Goal: Task Accomplishment & Management: Manage account settings

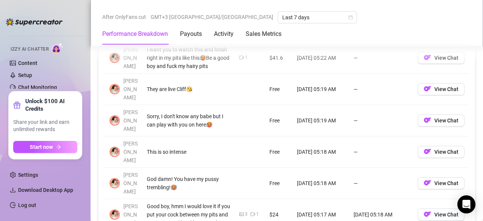
scroll to position [845, 0]
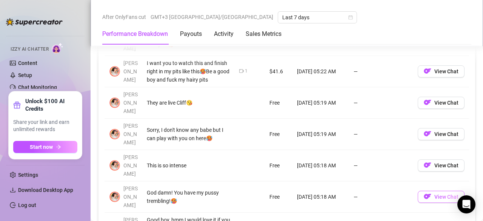
click at [444, 193] on span "View Chat" at bounding box center [446, 196] width 24 height 6
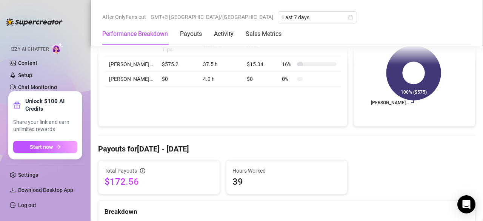
scroll to position [135, 0]
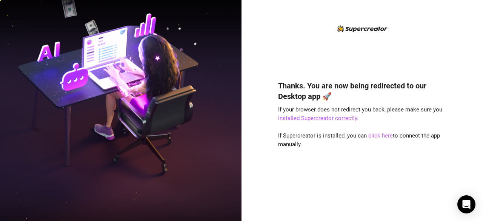
click at [378, 135] on link "click here" at bounding box center [380, 135] width 25 height 7
click at [388, 24] on div "Thanks. You are now being redirected to our Desktop app 🚀 If your browser does …" at bounding box center [362, 116] width 168 height 184
click at [377, 136] on link "click here" at bounding box center [380, 135] width 25 height 7
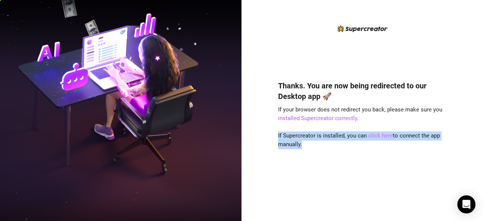
click at [377, 136] on link "click here" at bounding box center [380, 135] width 25 height 7
drag, startPoint x: 377, startPoint y: 136, endPoint x: 380, endPoint y: 140, distance: 5.1
click at [380, 140] on div "Thanks. You are now being redirected to our Desktop app 🚀 If your browser does …" at bounding box center [362, 139] width 168 height 138
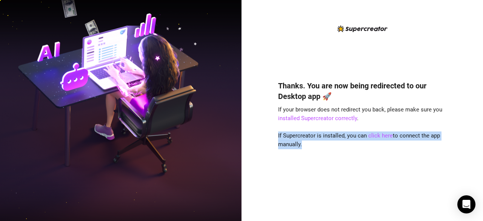
click at [396, 182] on div "Thanks. You are now being redirected to our Desktop app 🚀 If your browser does …" at bounding box center [362, 139] width 168 height 138
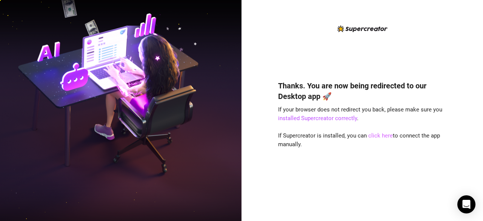
click at [381, 135] on link "click here" at bounding box center [380, 135] width 25 height 7
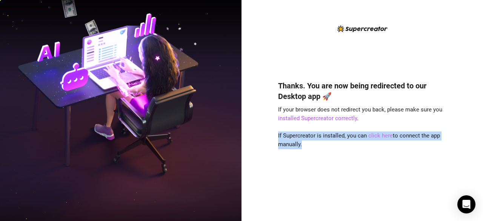
click at [381, 135] on link "click here" at bounding box center [380, 135] width 25 height 7
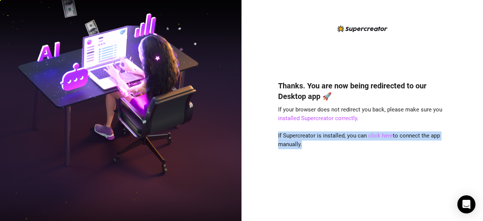
click at [381, 135] on link "click here" at bounding box center [380, 135] width 25 height 7
click at [368, 138] on link "click here" at bounding box center [380, 135] width 25 height 7
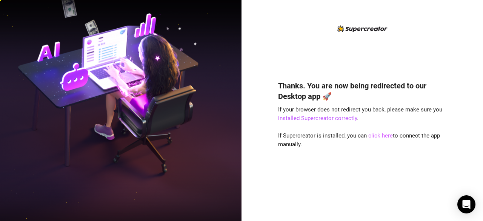
click at [370, 137] on link "click here" at bounding box center [380, 135] width 25 height 7
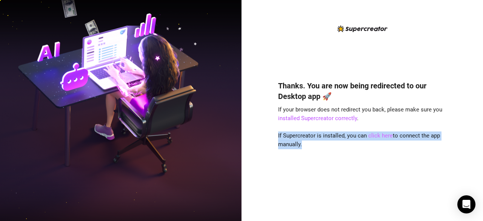
click at [370, 137] on link "click here" at bounding box center [380, 135] width 25 height 7
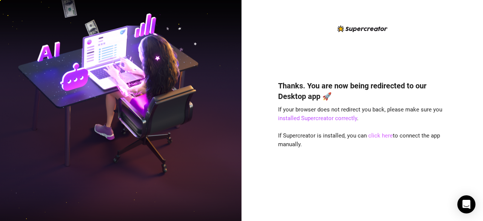
click at [373, 135] on link "click here" at bounding box center [380, 135] width 25 height 7
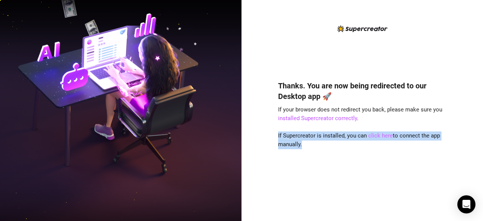
click at [373, 135] on link "click here" at bounding box center [380, 135] width 25 height 7
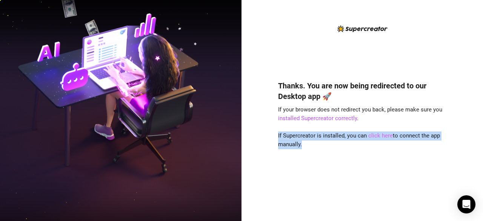
click at [373, 135] on link "click here" at bounding box center [380, 135] width 25 height 7
click at [399, 141] on div "Thanks. You are now being redirected to our Desktop app 🚀 If your browser does …" at bounding box center [362, 139] width 168 height 138
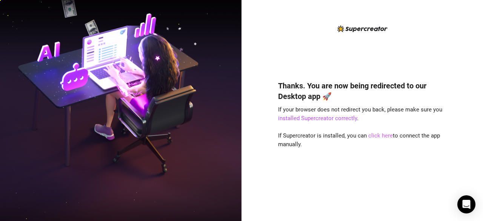
click at [372, 137] on link "click here" at bounding box center [380, 135] width 25 height 7
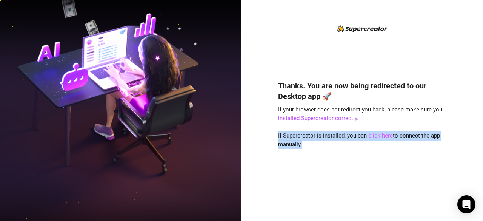
click at [372, 137] on link "click here" at bounding box center [380, 135] width 25 height 7
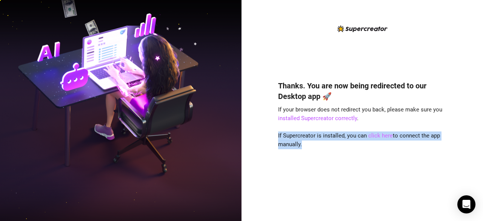
click at [372, 137] on link "click here" at bounding box center [380, 135] width 25 height 7
drag, startPoint x: 372, startPoint y: 137, endPoint x: 444, endPoint y: 150, distance: 73.2
click at [372, 137] on link "click here" at bounding box center [380, 135] width 25 height 7
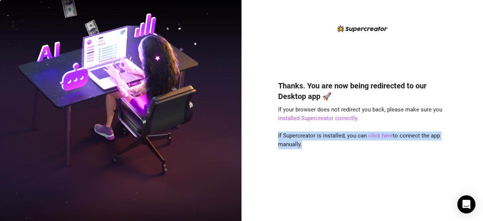
click at [372, 137] on link "click here" at bounding box center [380, 135] width 25 height 7
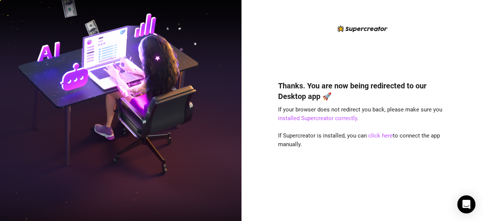
click at [467, 29] on div "Thanks. You are now being redirected to our Desktop app 🚀 If your browser does …" at bounding box center [361, 110] width 241 height 221
click at [461, 28] on div "Thanks. You are now being redirected to our Desktop app 🚀 If your browser does …" at bounding box center [361, 110] width 241 height 221
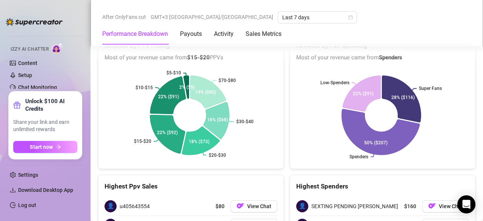
scroll to position [1315, 0]
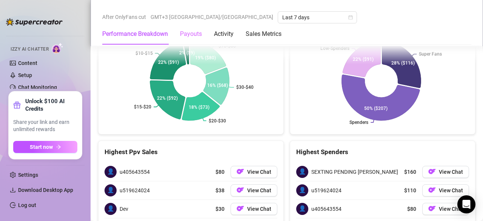
click at [199, 41] on div "Payouts" at bounding box center [191, 33] width 22 height 21
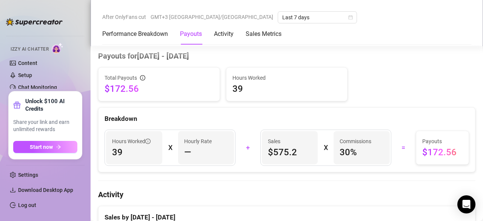
scroll to position [0, 0]
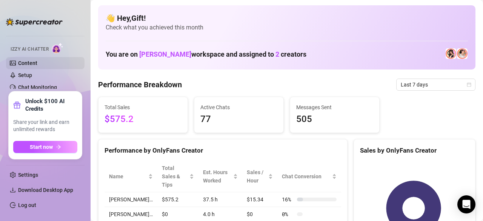
click at [37, 64] on link "Content" at bounding box center [27, 63] width 19 height 6
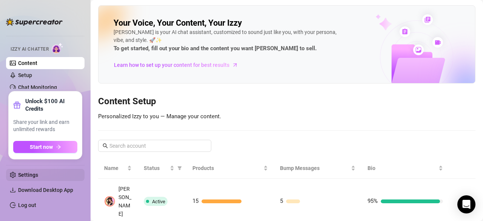
click at [38, 175] on link "Settings" at bounding box center [28, 175] width 20 height 6
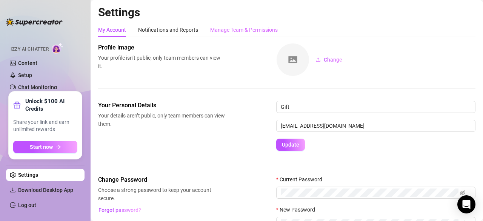
click at [251, 36] on div "Manage Team & Permissions" at bounding box center [244, 30] width 68 height 14
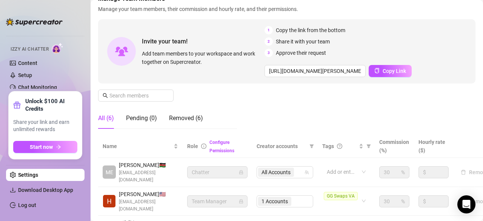
scroll to position [49, 0]
click at [120, 97] on input "text" at bounding box center [136, 95] width 54 height 8
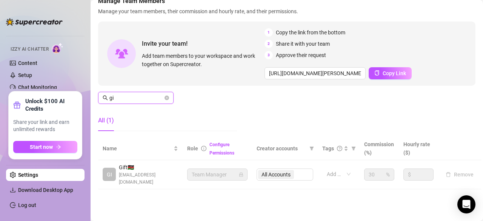
scroll to position [44, 0]
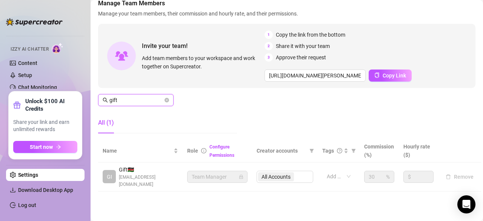
type input "gift"
click at [282, 172] on div "All Accounts" at bounding box center [284, 176] width 57 height 12
click at [137, 176] on span "girlafrican57@gmail.com" at bounding box center [148, 180] width 59 height 14
click at [222, 149] on link "Configure Permissions" at bounding box center [221, 151] width 25 height 14
click at [356, 75] on input "https://console.supercreator.app/invite?code=BirRbJOqioYc4kncYKt6mfAdX8k1&works…" at bounding box center [314, 75] width 101 height 12
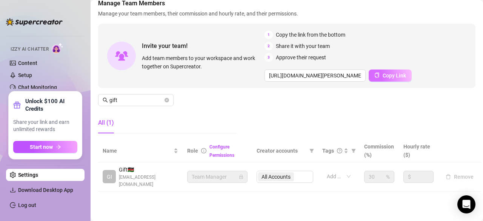
click at [376, 73] on icon "copy" at bounding box center [376, 74] width 5 height 5
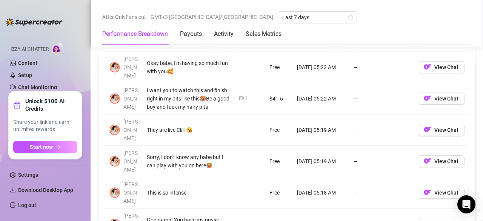
scroll to position [819, 0]
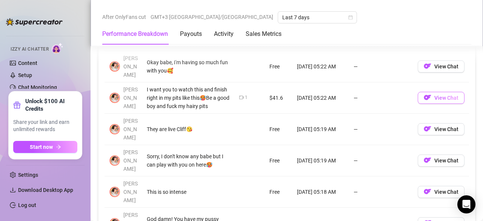
click at [434, 95] on span "View Chat" at bounding box center [446, 98] width 24 height 6
click at [450, 23] on div "After OnlyFans cut GMT+3 [GEOGRAPHIC_DATA]/[GEOGRAPHIC_DATA] Last 7 days" at bounding box center [286, 17] width 369 height 12
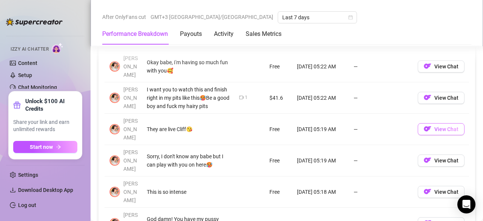
click at [444, 126] on span "View Chat" at bounding box center [446, 129] width 24 height 6
click at [439, 126] on span "View Chat" at bounding box center [446, 129] width 24 height 6
click at [441, 126] on span "View Chat" at bounding box center [446, 129] width 24 height 6
click at [437, 126] on span "View Chat" at bounding box center [446, 129] width 24 height 6
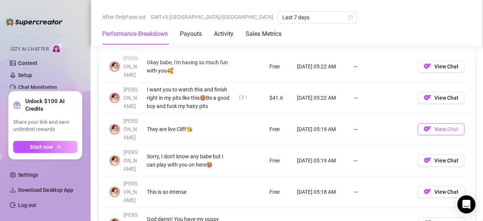
click at [437, 126] on span "View Chat" at bounding box center [446, 129] width 24 height 6
click at [438, 126] on span "View Chat" at bounding box center [446, 129] width 24 height 6
click at [439, 126] on span "View Chat" at bounding box center [446, 129] width 24 height 6
click at [444, 126] on span "View Chat" at bounding box center [446, 129] width 24 height 6
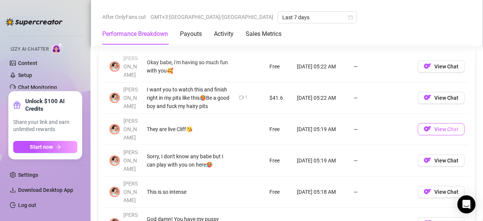
click at [444, 126] on span "View Chat" at bounding box center [446, 129] width 24 height 6
click at [443, 126] on span "View Chat" at bounding box center [446, 129] width 24 height 6
click at [442, 126] on span "View Chat" at bounding box center [446, 129] width 24 height 6
click at [445, 126] on span "View Chat" at bounding box center [446, 129] width 24 height 6
click at [444, 126] on span "View Chat" at bounding box center [446, 129] width 24 height 6
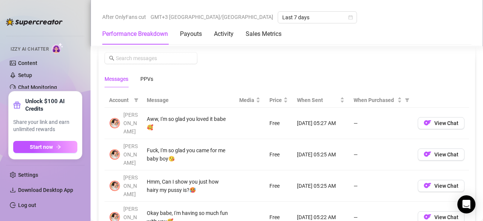
scroll to position [668, 0]
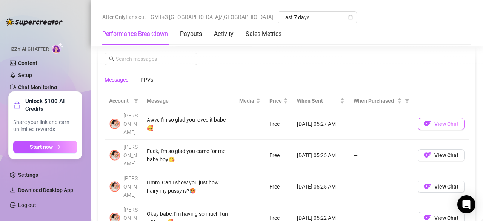
click at [434, 121] on span "View Chat" at bounding box center [446, 124] width 24 height 6
click at [428, 118] on button "View Chat" at bounding box center [440, 124] width 47 height 12
click at [431, 118] on button "View Chat" at bounding box center [440, 124] width 47 height 12
click at [432, 118] on button "View Chat" at bounding box center [440, 124] width 47 height 12
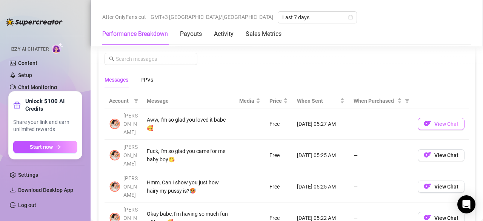
click at [434, 121] on span "View Chat" at bounding box center [446, 124] width 24 height 6
click at [436, 121] on span "View Chat" at bounding box center [446, 124] width 24 height 6
click at [437, 121] on span "View Chat" at bounding box center [446, 124] width 24 height 6
click at [435, 121] on span "View Chat" at bounding box center [446, 124] width 24 height 6
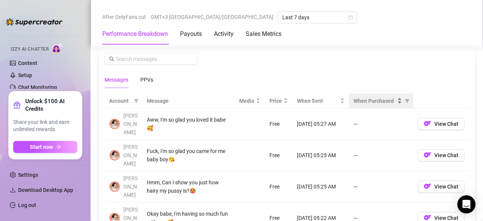
click at [437, 121] on span "View Chat" at bounding box center [446, 124] width 24 height 6
click at [436, 121] on span "View Chat" at bounding box center [446, 124] width 24 height 6
click at [438, 121] on span "View Chat" at bounding box center [446, 124] width 24 height 6
click at [437, 121] on span "View Chat" at bounding box center [446, 124] width 24 height 6
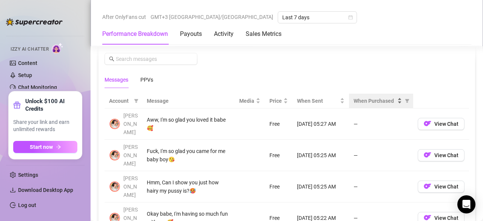
click at [434, 121] on span "View Chat" at bounding box center [446, 124] width 24 height 6
click at [425, 120] on img "button" at bounding box center [428, 124] width 8 height 8
click at [424, 120] on img "button" at bounding box center [428, 124] width 8 height 8
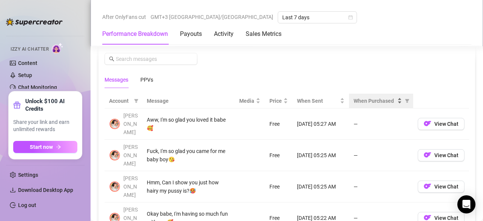
click at [424, 120] on img "button" at bounding box center [428, 124] width 8 height 8
click at [425, 120] on img "button" at bounding box center [428, 124] width 8 height 8
click at [434, 121] on span "View Chat" at bounding box center [446, 124] width 24 height 6
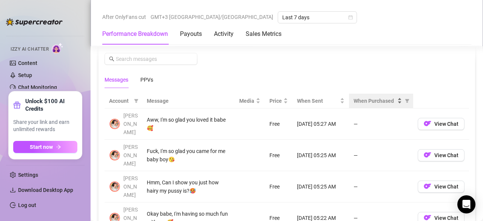
click at [253, 97] on div "Media" at bounding box center [249, 101] width 21 height 8
click at [149, 78] on div "PPVs" at bounding box center [146, 79] width 13 height 8
click at [308, 98] on span "When Sent" at bounding box center [317, 101] width 41 height 8
click at [370, 98] on span "When Purchased" at bounding box center [374, 101] width 42 height 8
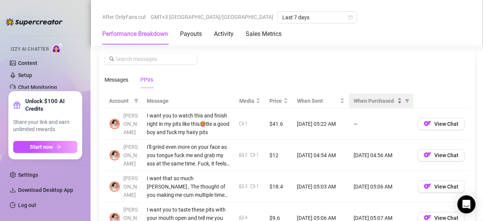
scroll to position [686, 0]
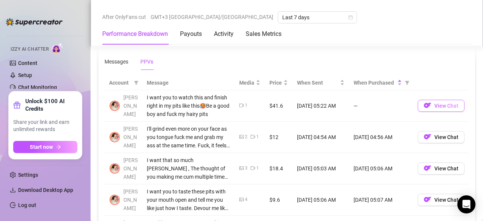
click at [444, 105] on span "View Chat" at bounding box center [446, 106] width 24 height 6
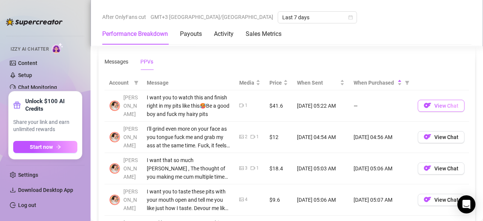
click at [444, 105] on span "View Chat" at bounding box center [446, 106] width 24 height 6
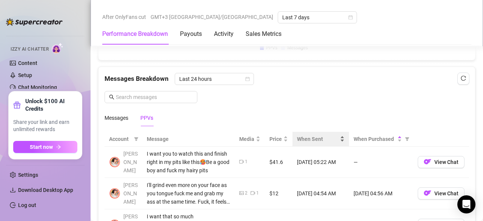
scroll to position [642, 0]
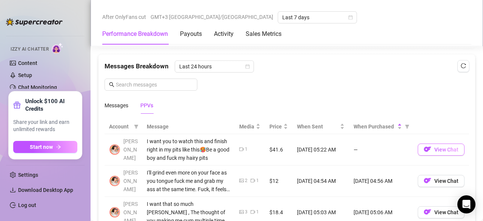
click at [439, 150] on button "View Chat" at bounding box center [440, 149] width 47 height 12
click at [436, 148] on span "View Chat" at bounding box center [446, 149] width 24 height 6
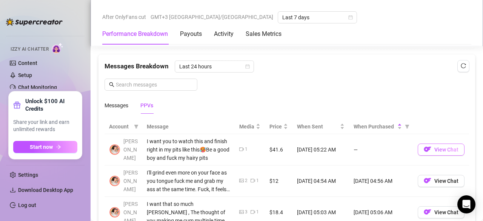
click at [436, 148] on span "View Chat" at bounding box center [446, 149] width 24 height 6
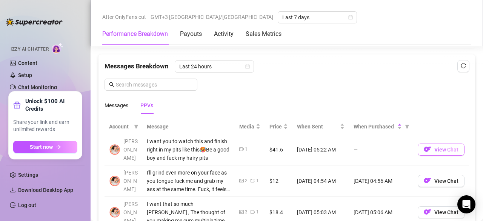
click at [436, 148] on span "View Chat" at bounding box center [446, 149] width 24 height 6
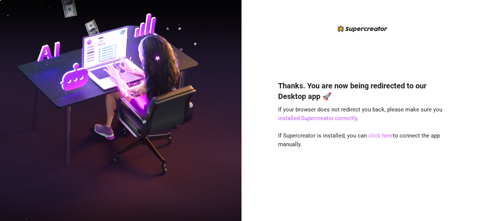
click at [381, 136] on link "click here" at bounding box center [380, 135] width 25 height 7
click at [378, 136] on link "click here" at bounding box center [380, 135] width 25 height 7
click at [376, 137] on link "click here" at bounding box center [380, 135] width 25 height 7
click at [372, 137] on link "click here" at bounding box center [380, 135] width 25 height 7
click at [375, 134] on link "click here" at bounding box center [380, 135] width 25 height 7
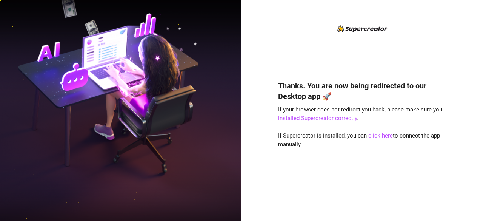
click at [444, 21] on div "Thanks. You are now being redirected to our Desktop app 🚀 If your browser does …" at bounding box center [361, 110] width 241 height 221
click at [382, 135] on link "click here" at bounding box center [380, 135] width 25 height 7
click at [440, 31] on div "Thanks. You are now being redirected to our Desktop app 🚀 If your browser does …" at bounding box center [362, 116] width 168 height 184
click at [383, 134] on link "click here" at bounding box center [380, 135] width 25 height 7
click at [377, 136] on link "click here" at bounding box center [380, 135] width 25 height 7
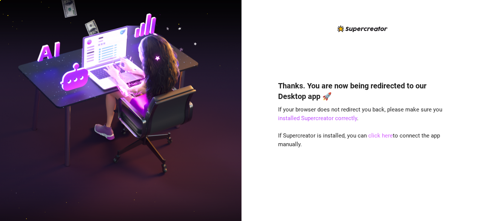
click at [377, 137] on link "click here" at bounding box center [380, 135] width 25 height 7
click at [379, 135] on link "click here" at bounding box center [380, 135] width 25 height 7
click at [382, 134] on link "click here" at bounding box center [380, 135] width 25 height 7
click at [381, 136] on link "click here" at bounding box center [380, 135] width 25 height 7
click at [381, 135] on link "click here" at bounding box center [380, 135] width 25 height 7
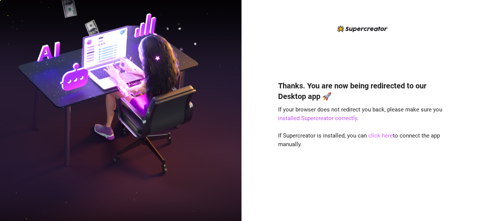
click at [382, 134] on link "click here" at bounding box center [380, 135] width 25 height 7
click at [379, 134] on link "click here" at bounding box center [380, 135] width 25 height 7
click at [377, 136] on link "click here" at bounding box center [380, 135] width 25 height 7
click at [373, 138] on link "click here" at bounding box center [380, 135] width 25 height 7
click at [444, 40] on div "Thanks. You are now being redirected to our Desktop app 🚀 If your browser does …" at bounding box center [362, 116] width 168 height 184
